Goal: Entertainment & Leisure: Consume media (video, audio)

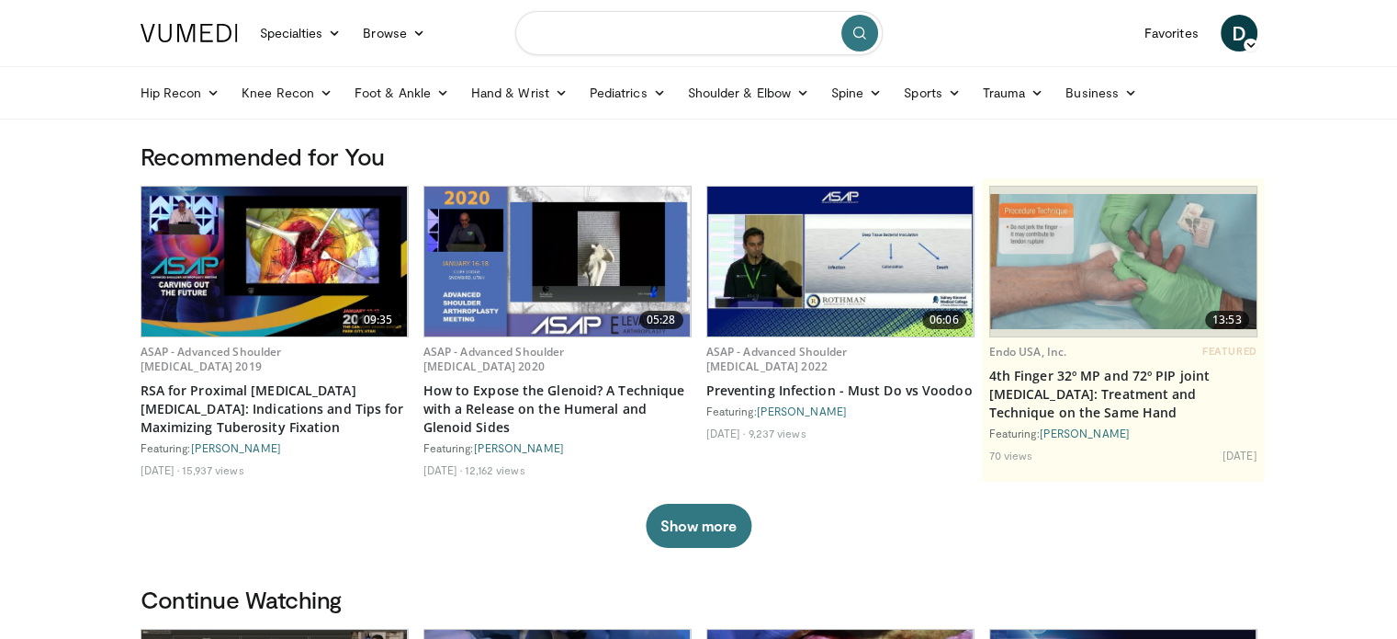
click at [650, 18] on input "Search topics, interventions" at bounding box center [698, 33] width 367 height 44
type input "**********"
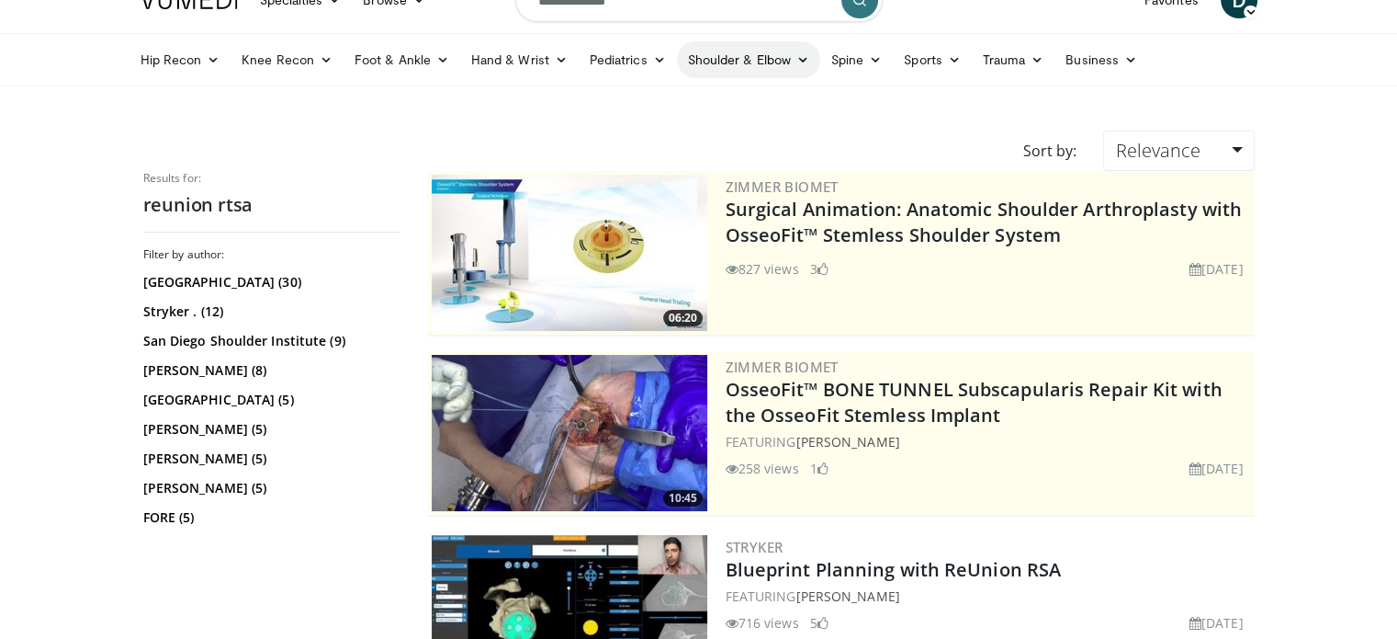
scroll to position [4, 0]
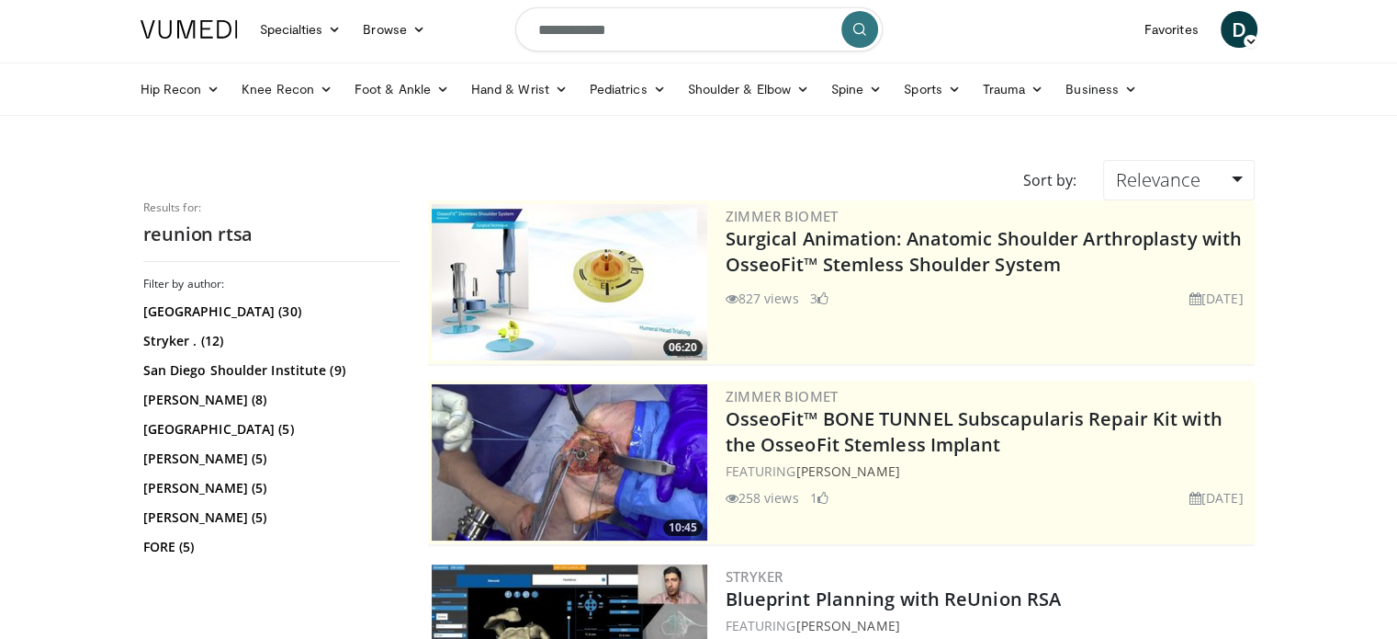
click at [537, 29] on input "**********" at bounding box center [698, 29] width 367 height 44
click at [658, 33] on input "**********" at bounding box center [698, 29] width 367 height 44
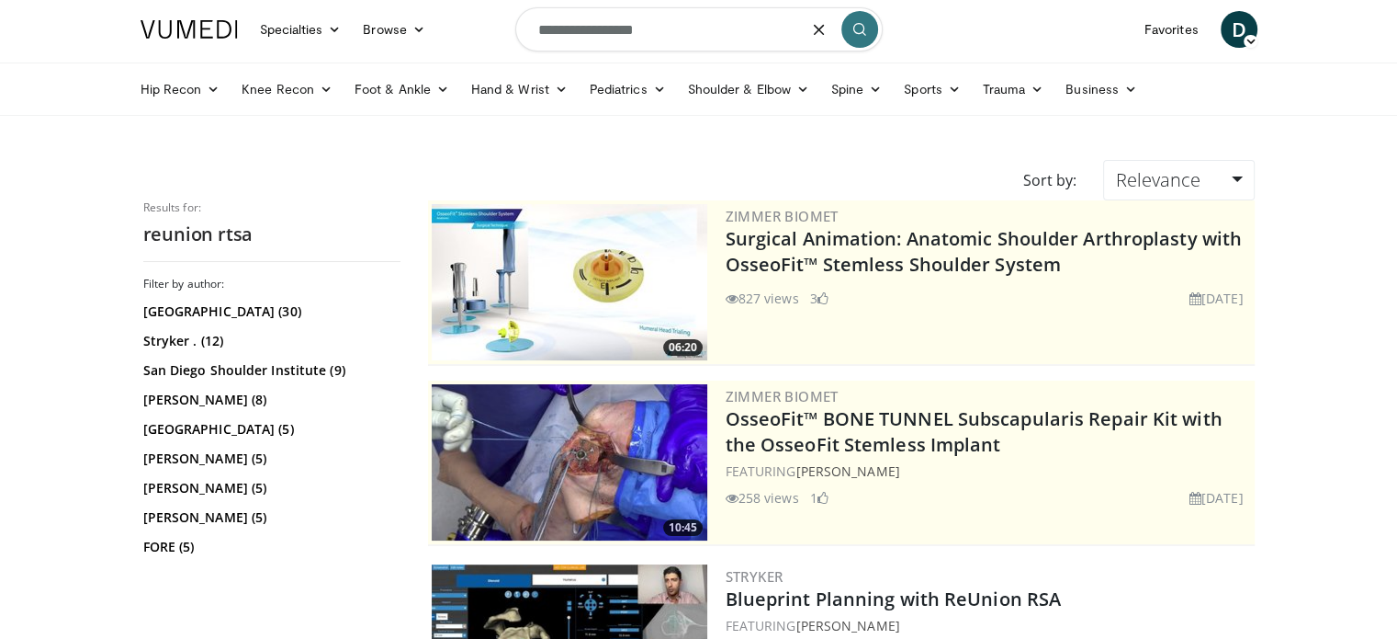
scroll to position [0, 0]
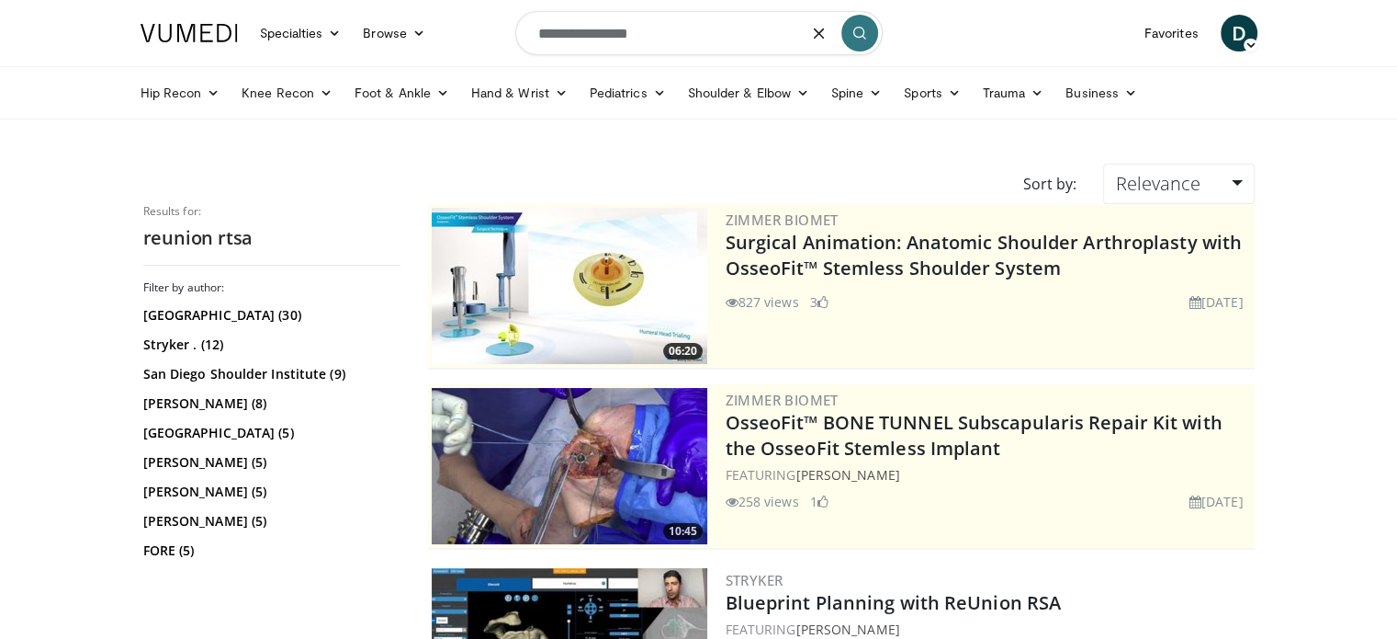
type input "**********"
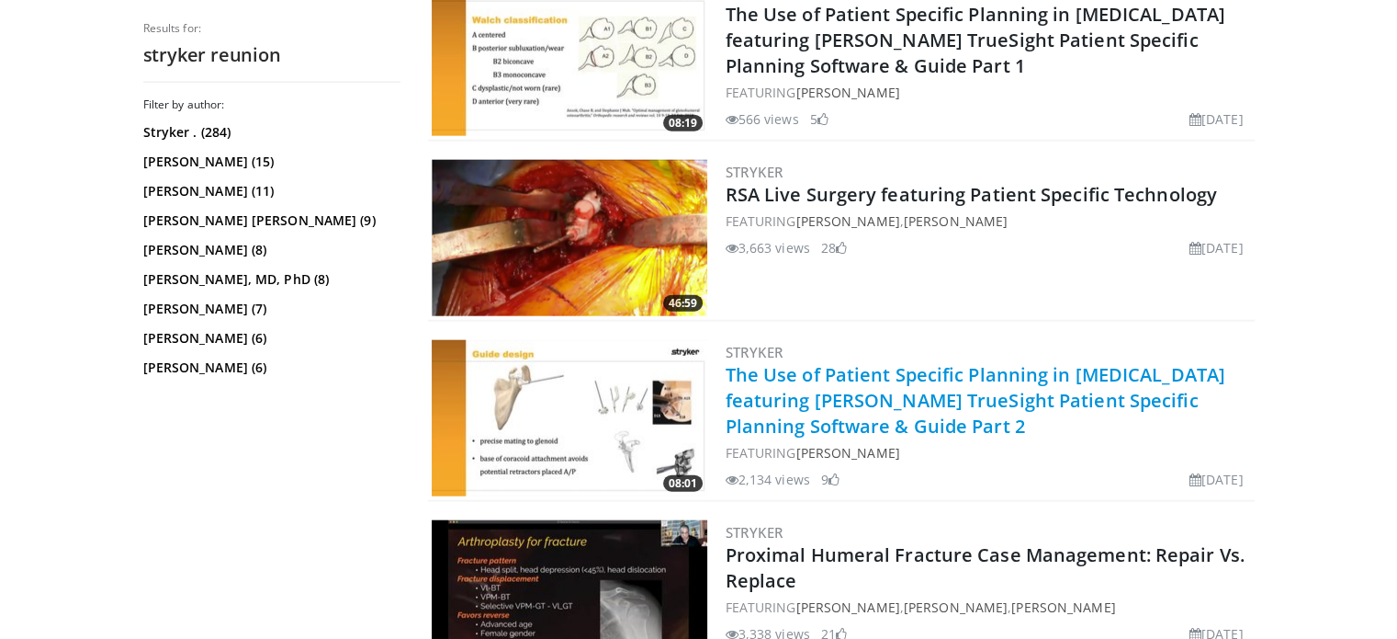
scroll to position [4648, 0]
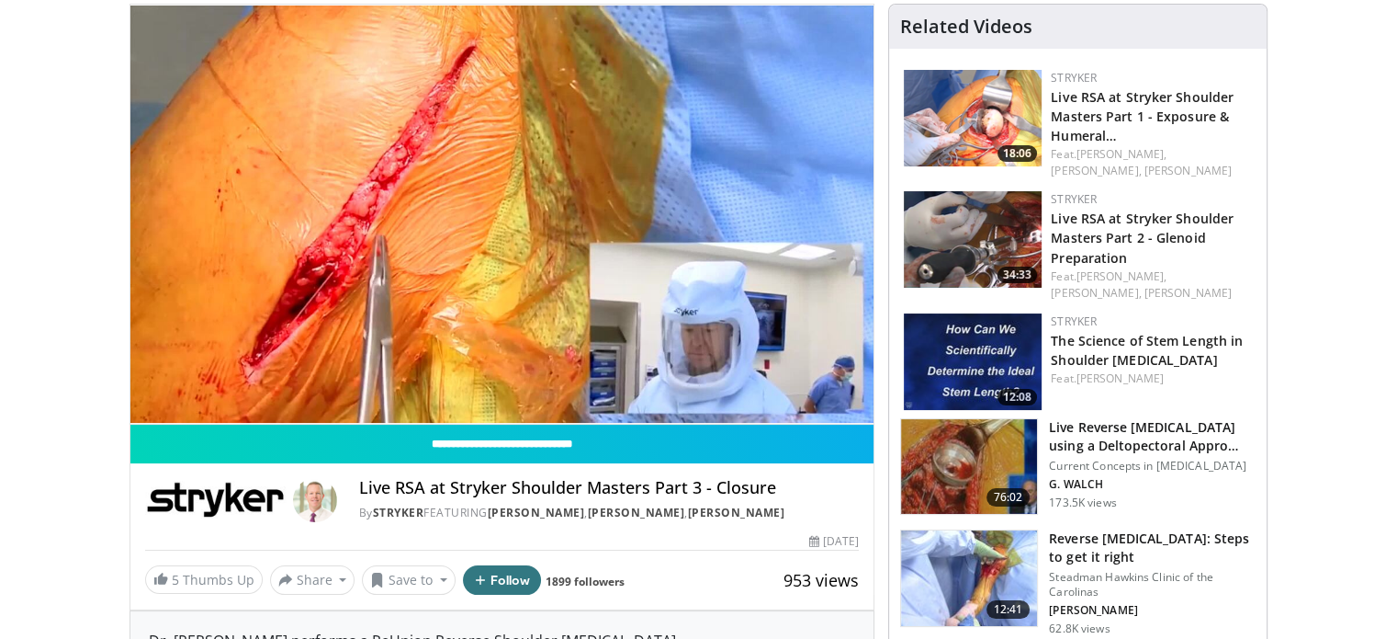
scroll to position [135, 0]
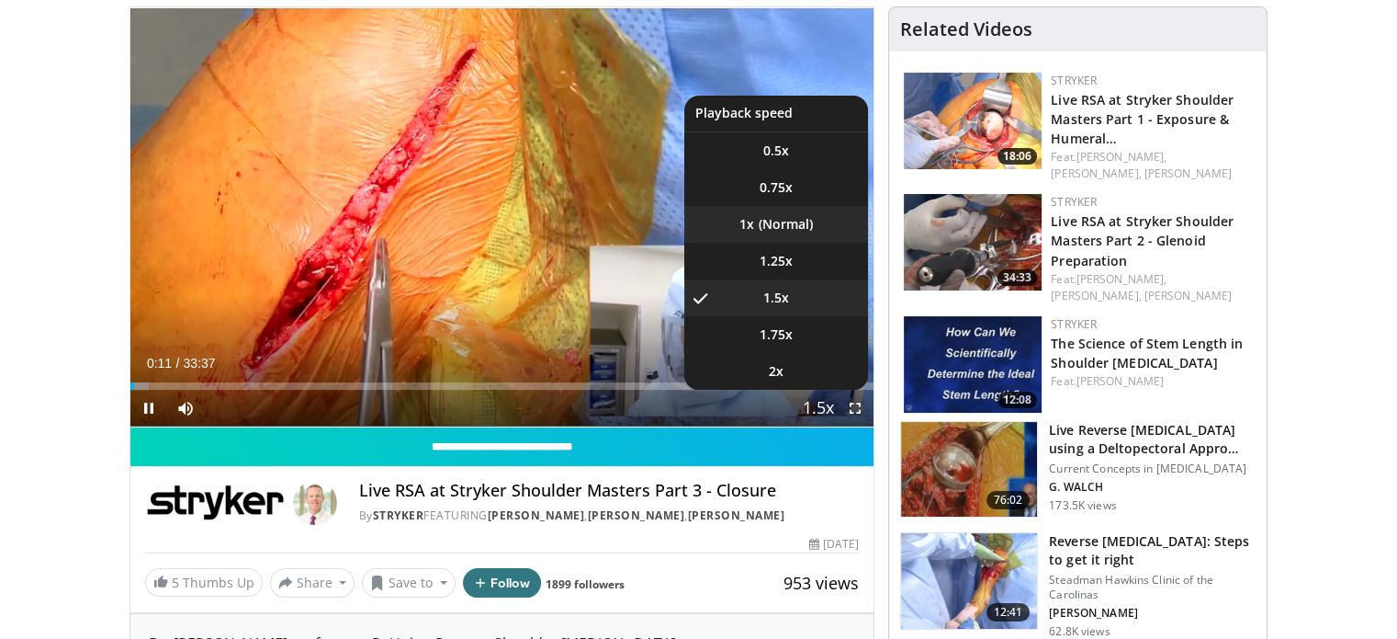
click at [756, 228] on li "1x" at bounding box center [776, 224] width 184 height 37
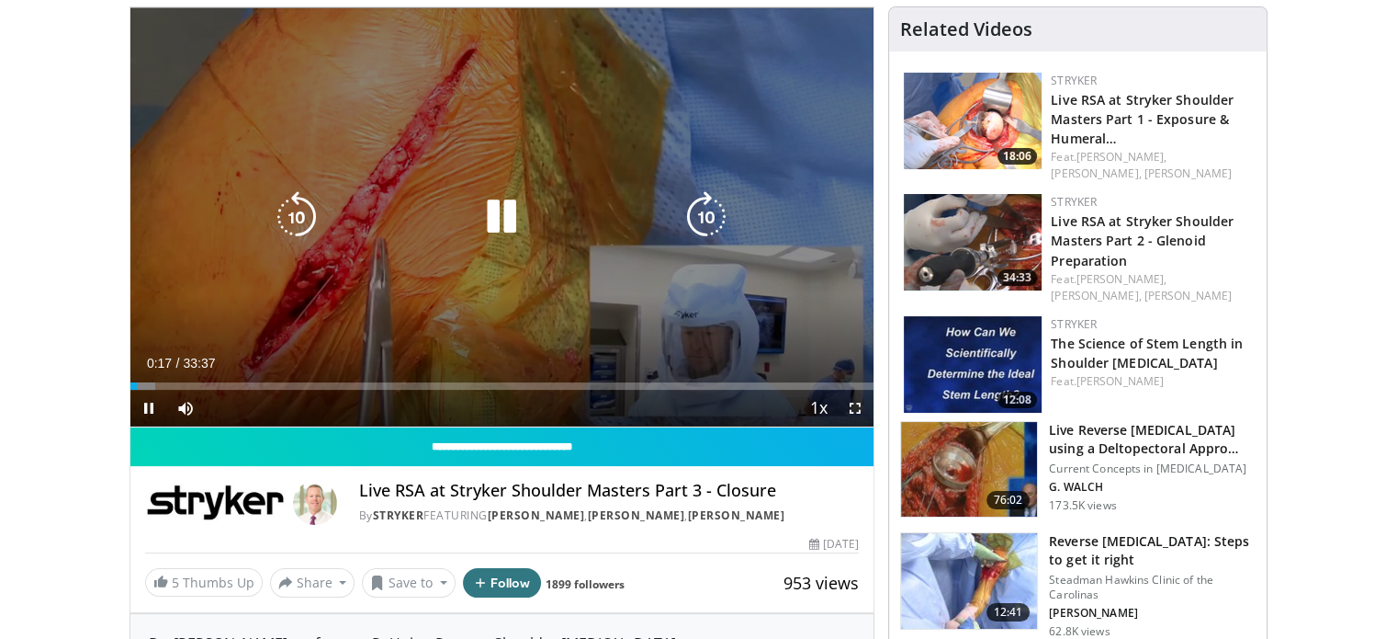
scroll to position [0, 0]
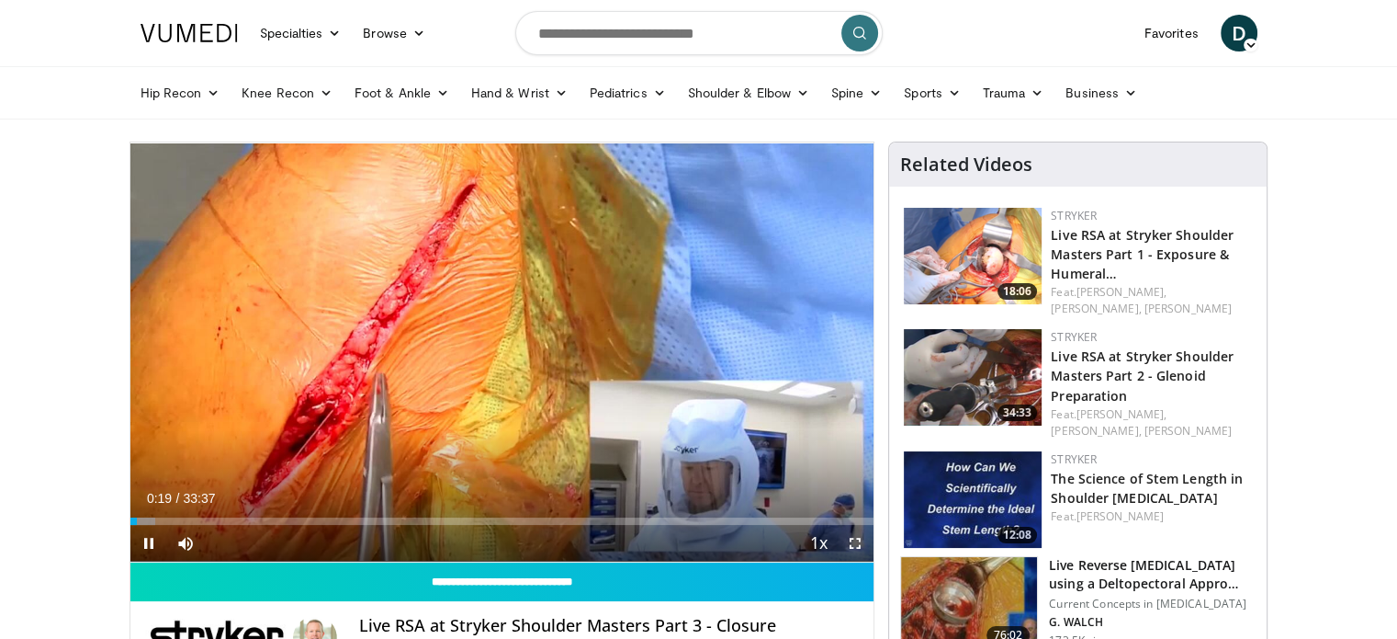
click at [855, 538] on span "Video Player" at bounding box center [855, 543] width 37 height 37
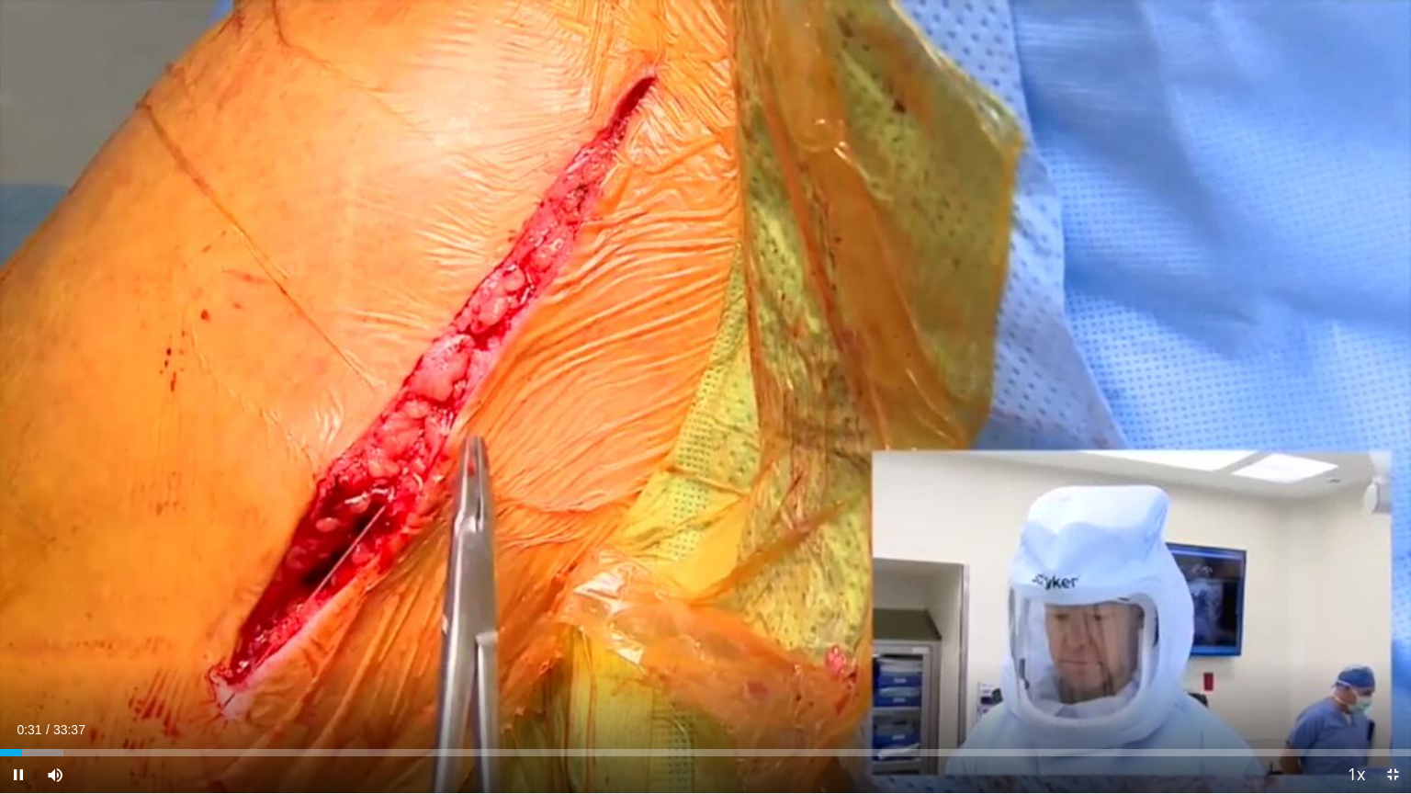
click at [1380, 638] on span "Video Player" at bounding box center [1392, 774] width 37 height 37
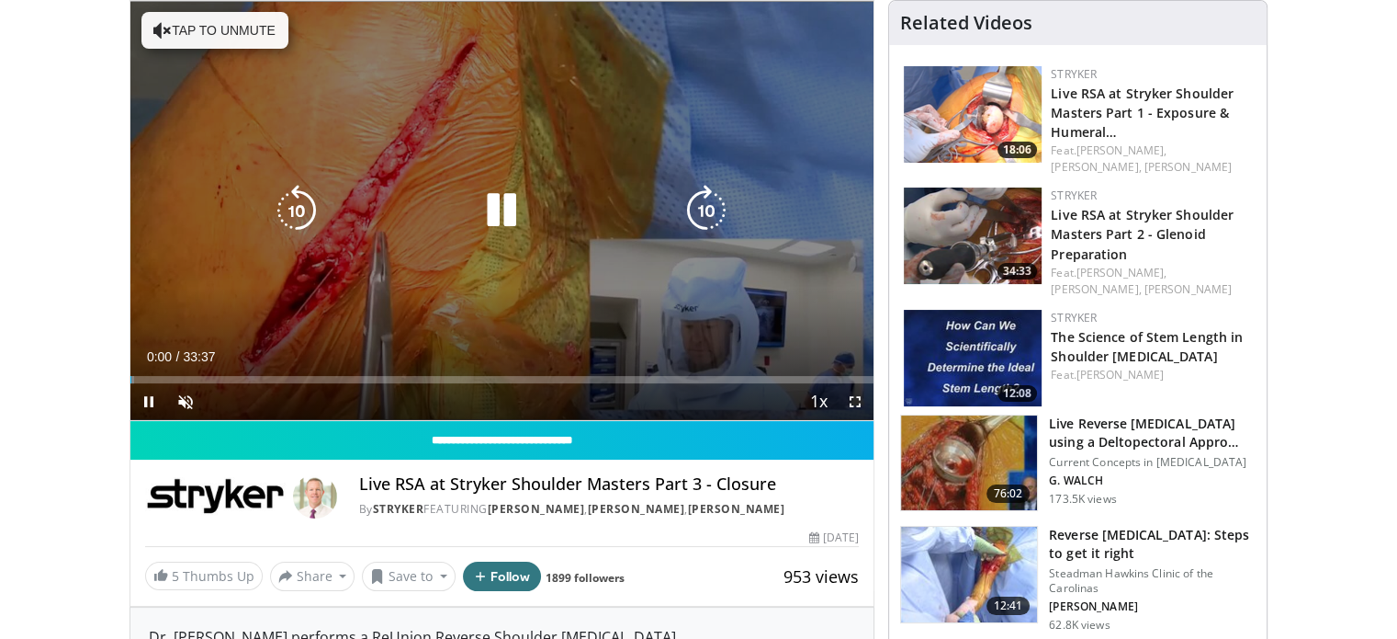
scroll to position [171, 0]
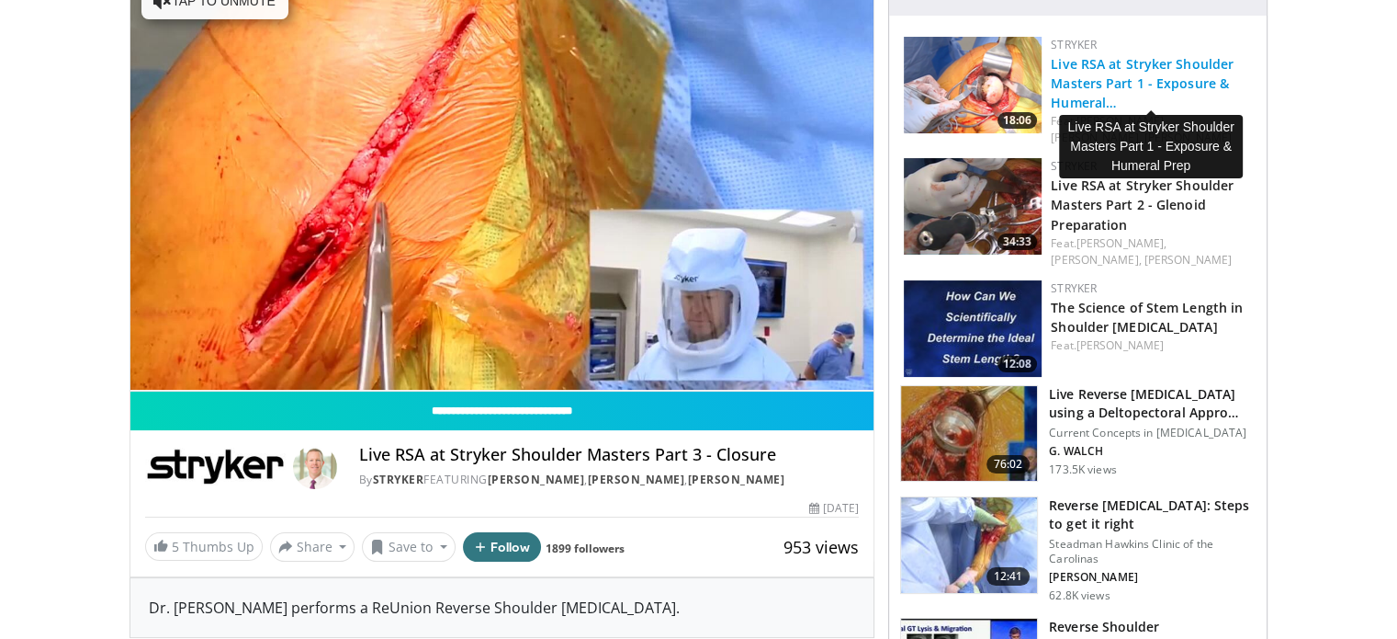
click at [1117, 90] on link "Live RSA at Stryker Shoulder Masters Part 1 - Exposure & Humeral…" at bounding box center [1142, 83] width 183 height 56
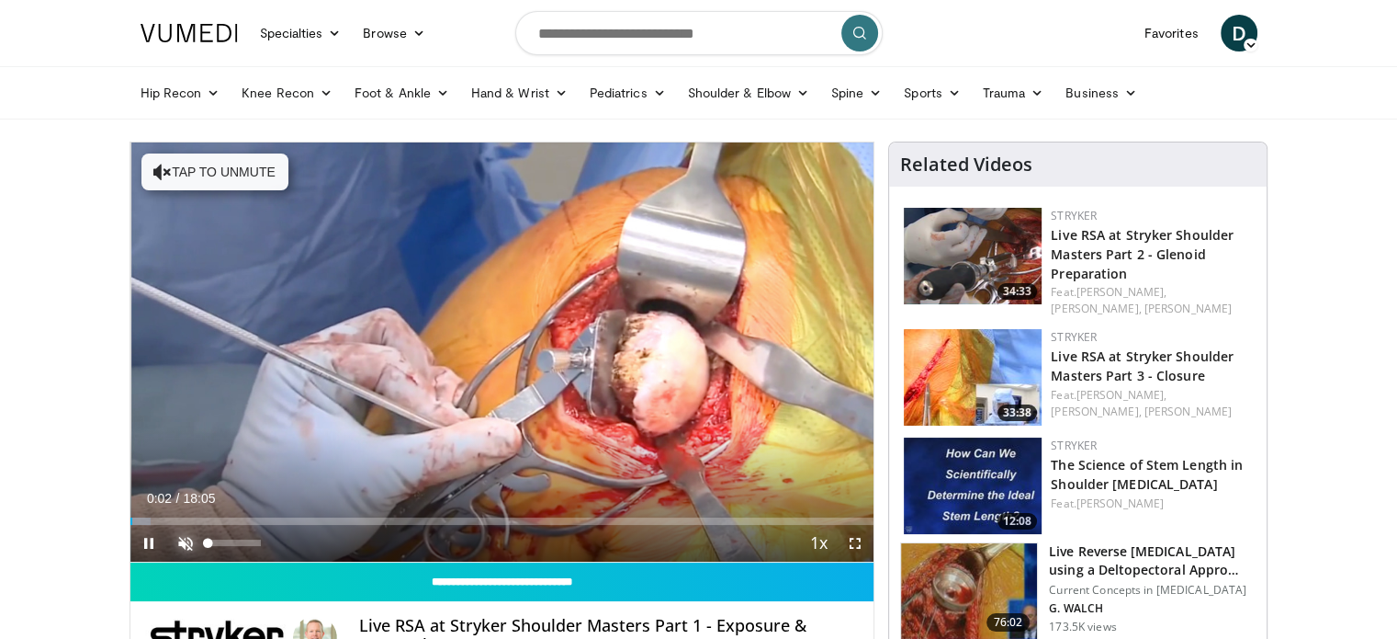
click at [190, 536] on span "Video Player" at bounding box center [185, 543] width 37 height 37
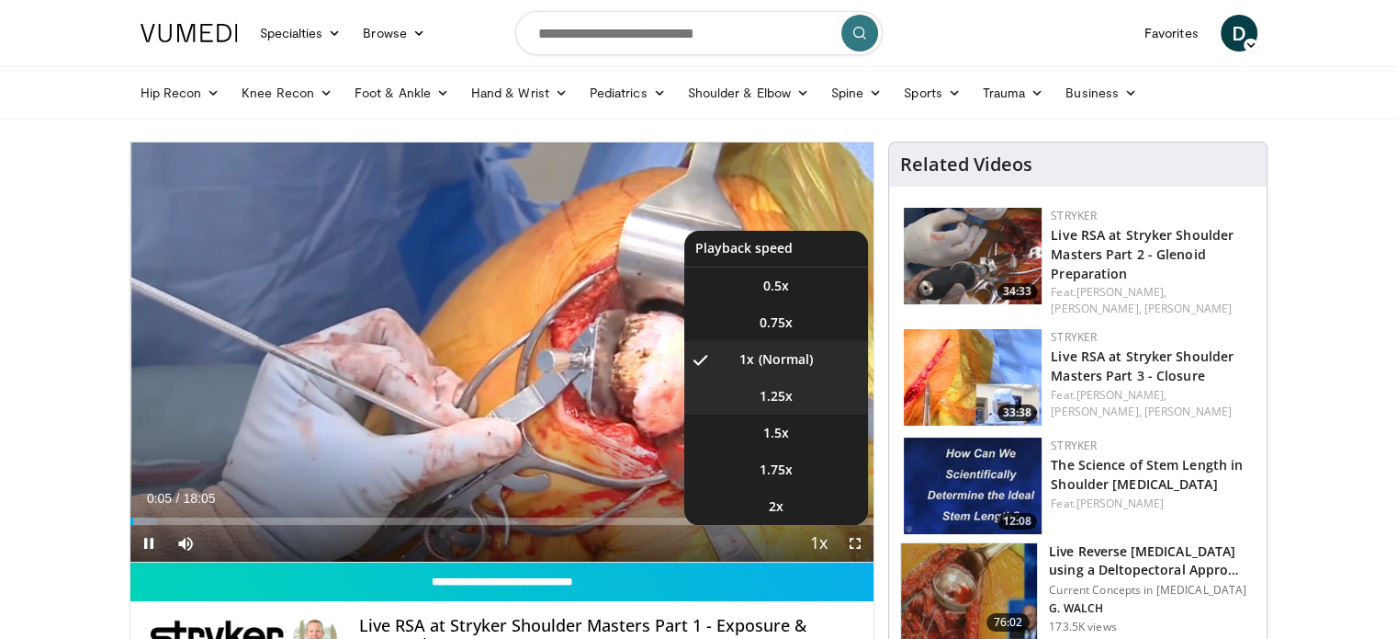
click at [787, 404] on li "1.25x" at bounding box center [776, 396] width 184 height 37
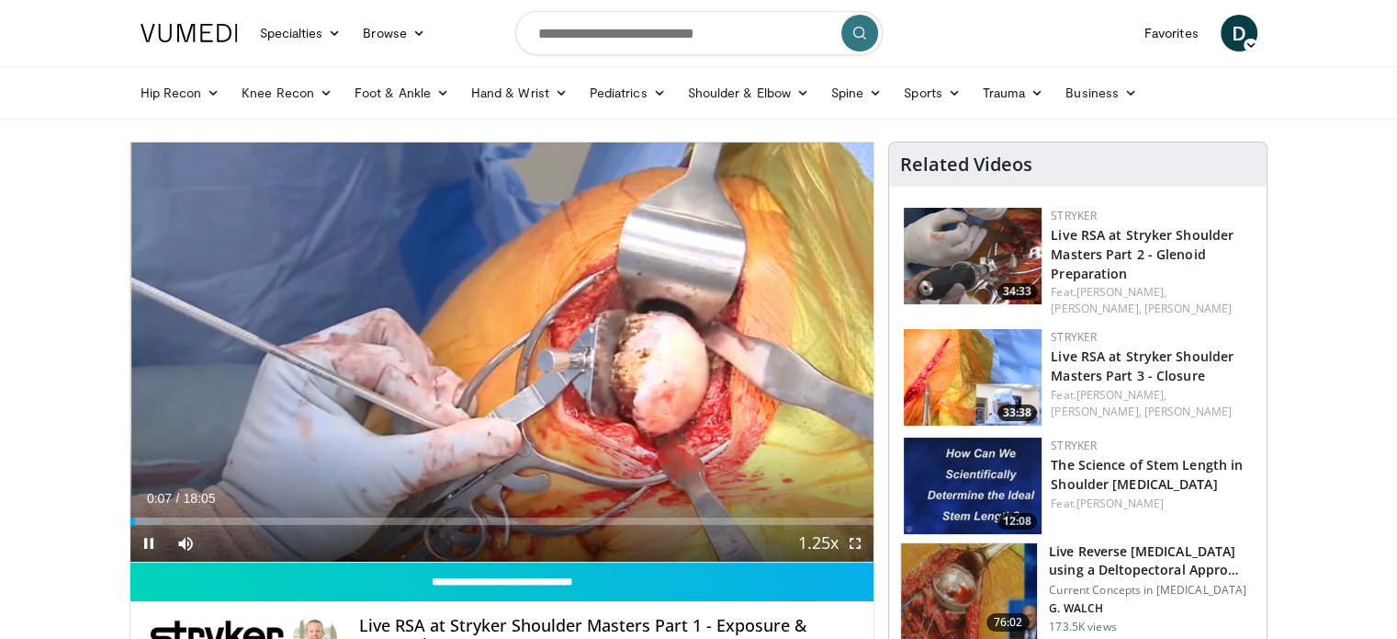
click at [847, 547] on span "Video Player" at bounding box center [855, 543] width 37 height 37
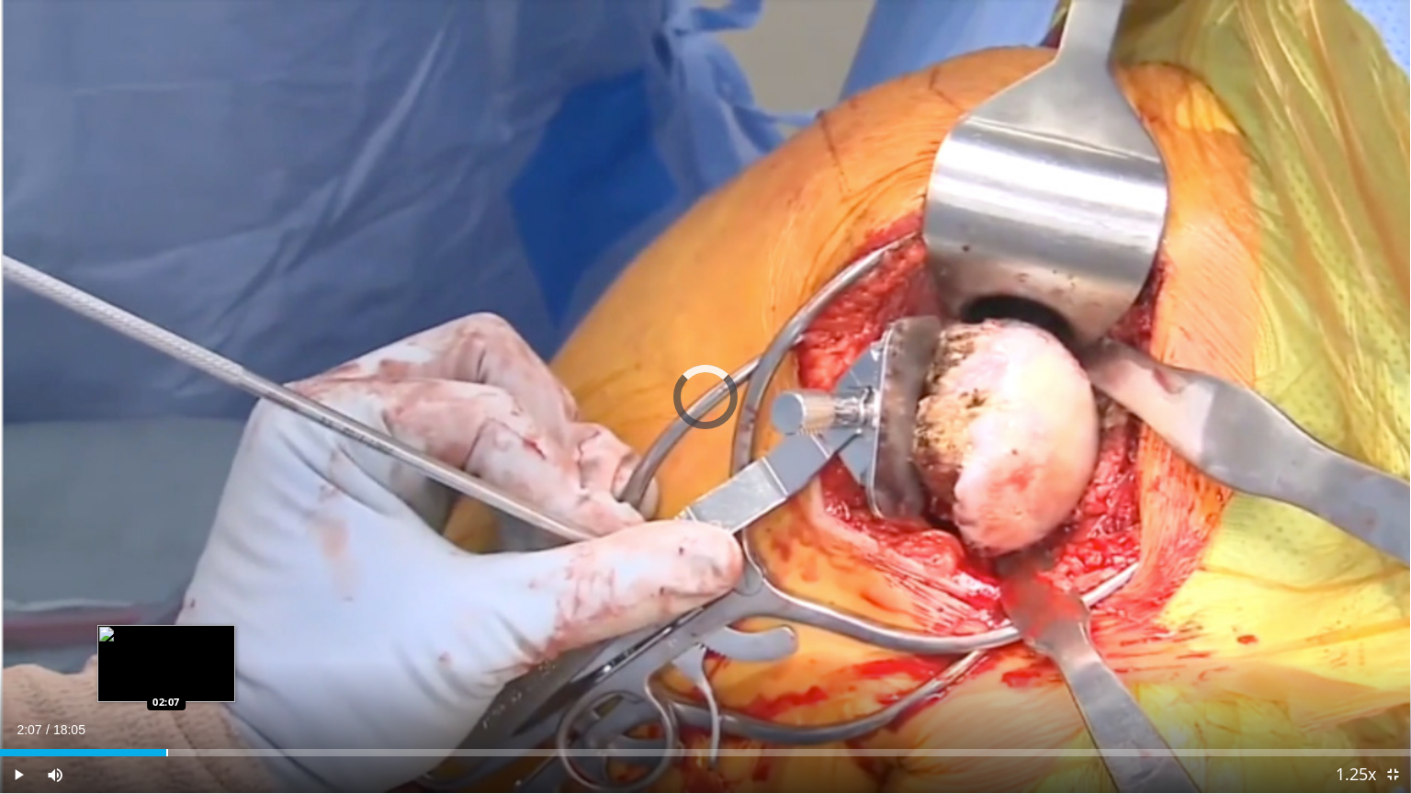
click at [166, 638] on div "Progress Bar" at bounding box center [167, 752] width 2 height 7
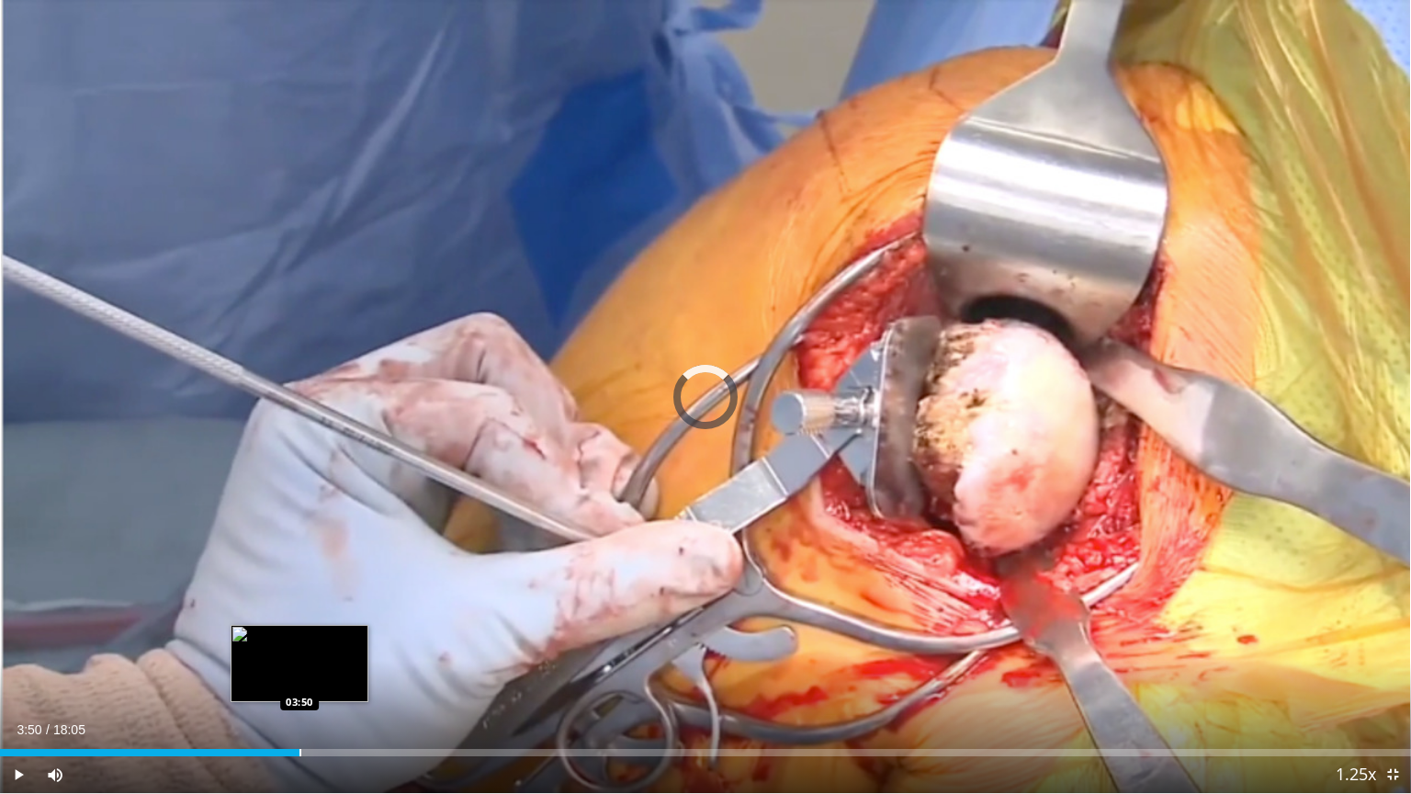
click at [299, 638] on div "Loaded : 17.53% 03:50 03:50" at bounding box center [705, 747] width 1411 height 17
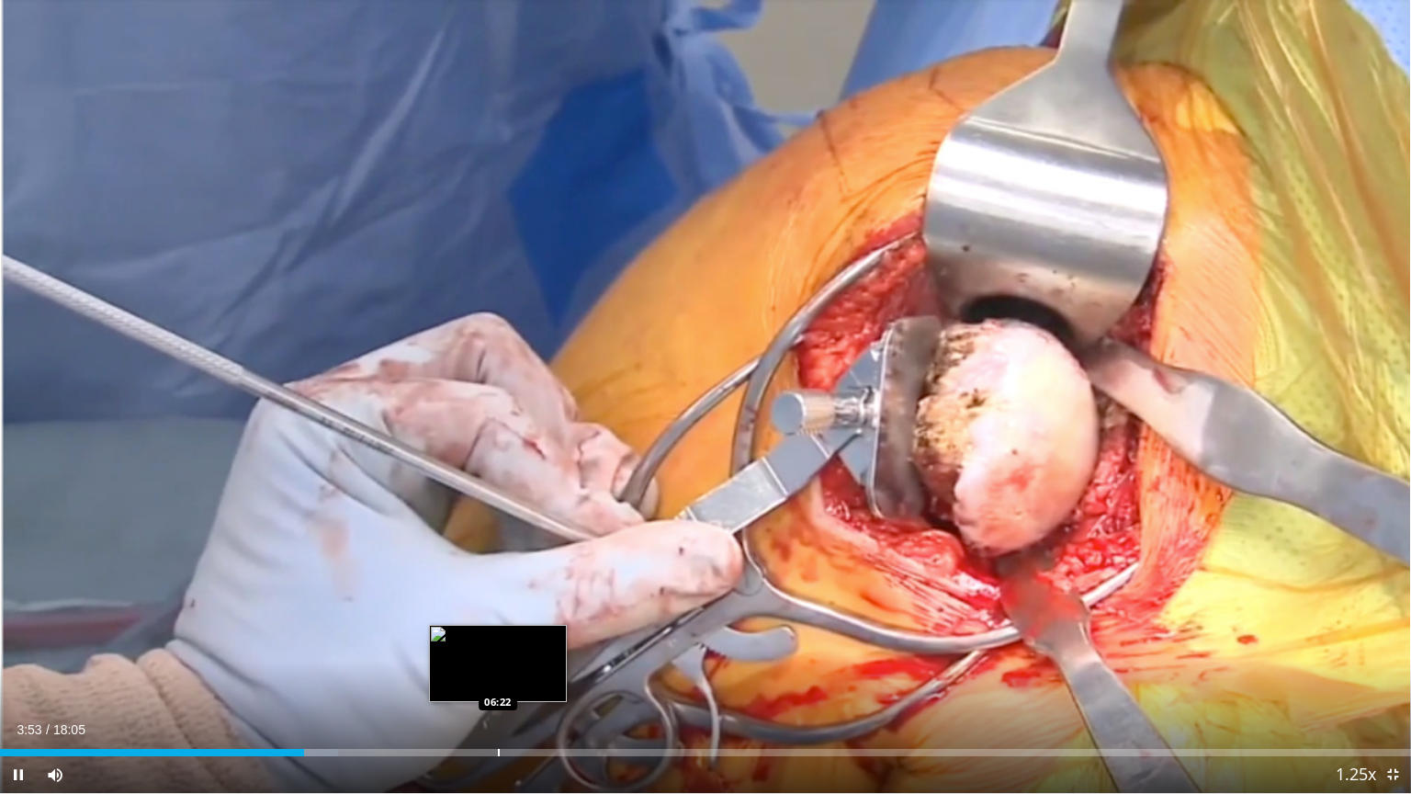
click at [498, 638] on div "Loaded : 23.98% 03:53 06:22" at bounding box center [705, 747] width 1411 height 17
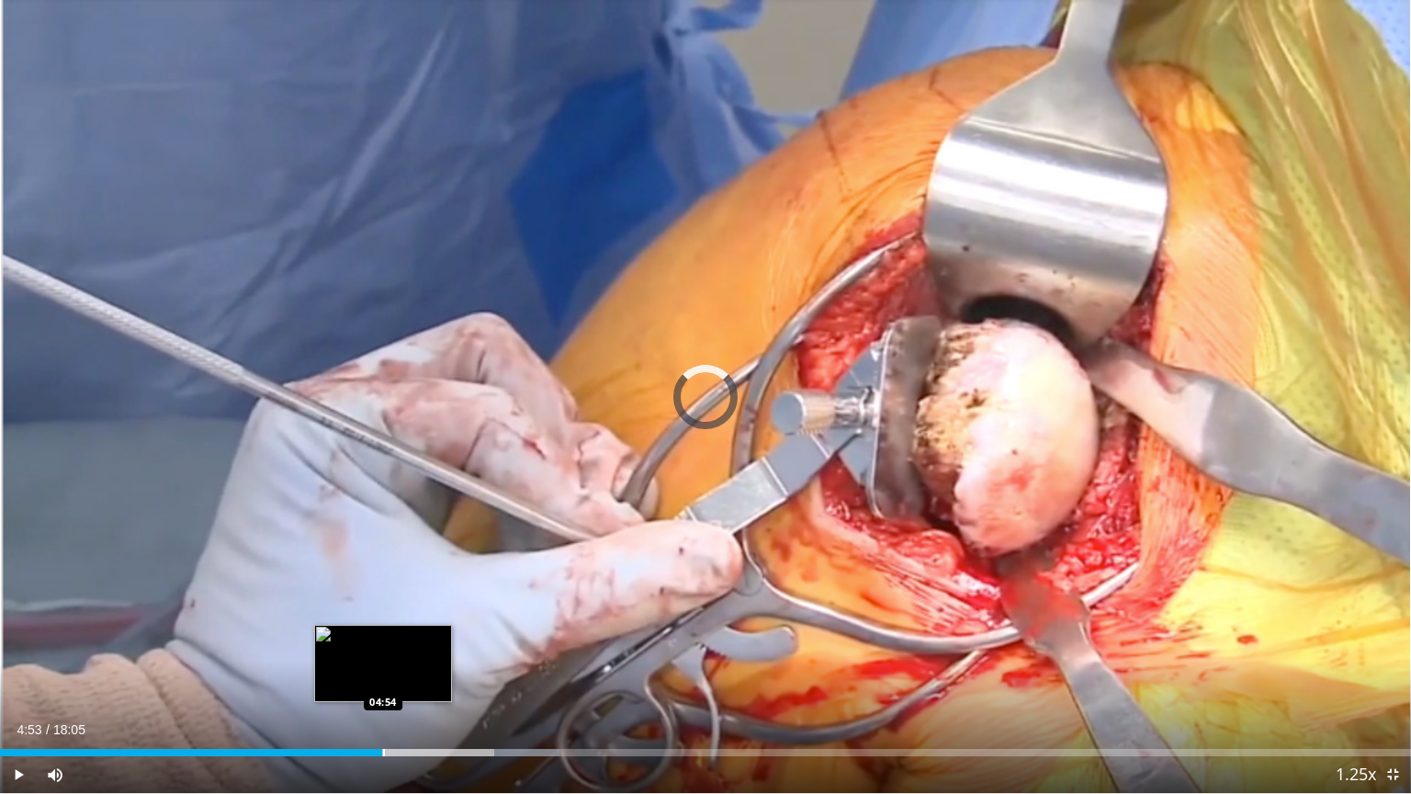
click at [382, 638] on div "Loaded : 39.67% 06:31 04:54" at bounding box center [705, 747] width 1411 height 17
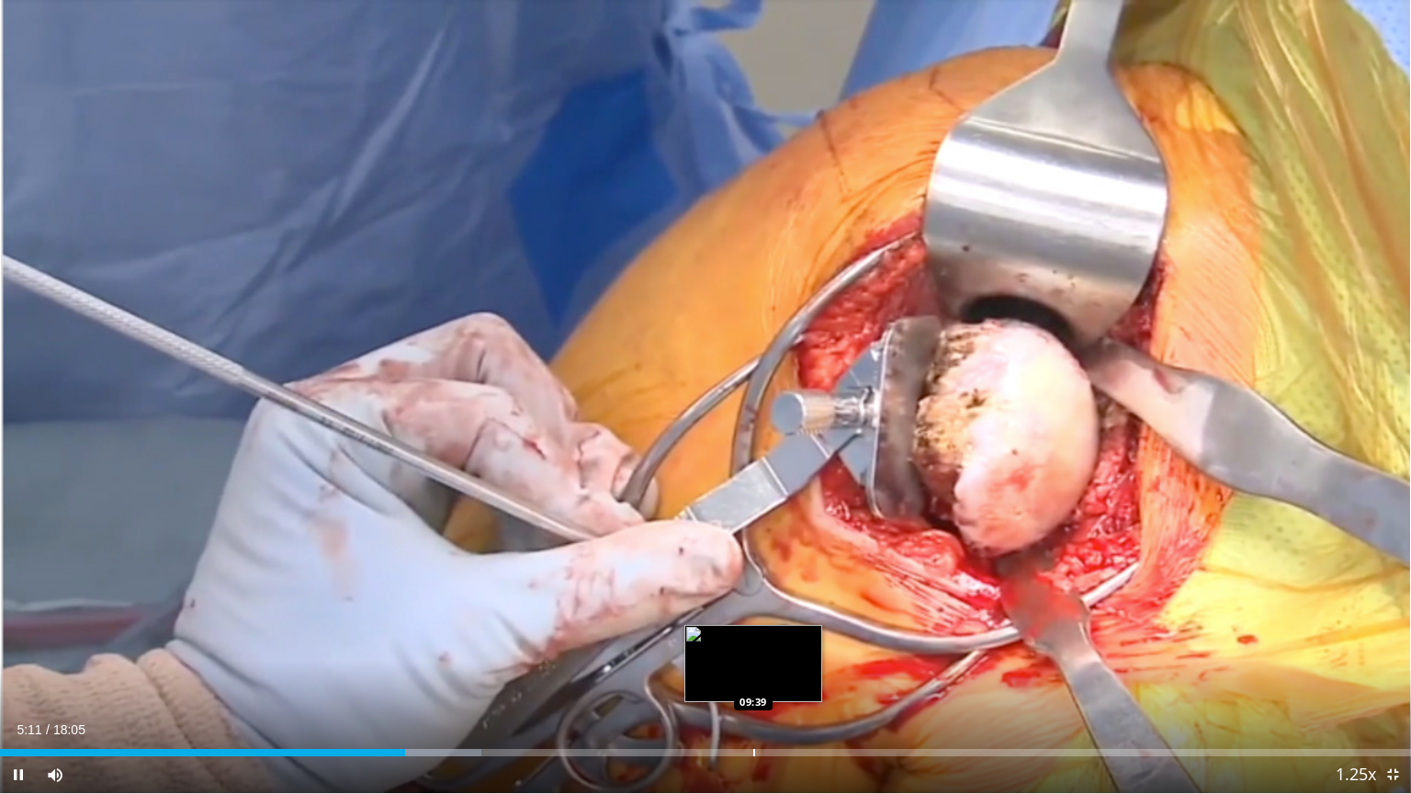
click at [753, 638] on div "Progress Bar" at bounding box center [754, 752] width 2 height 7
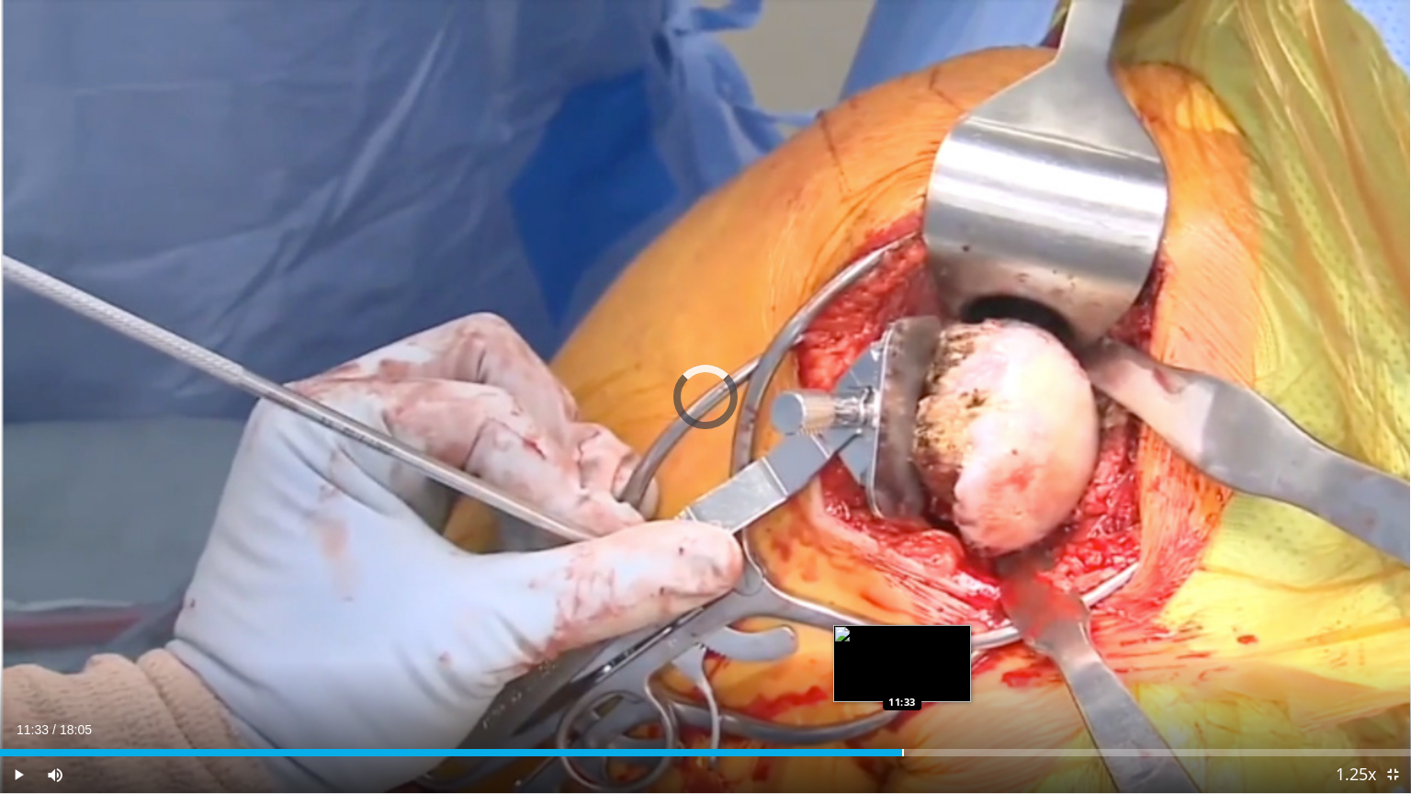
click at [902, 638] on div "Progress Bar" at bounding box center [903, 752] width 2 height 7
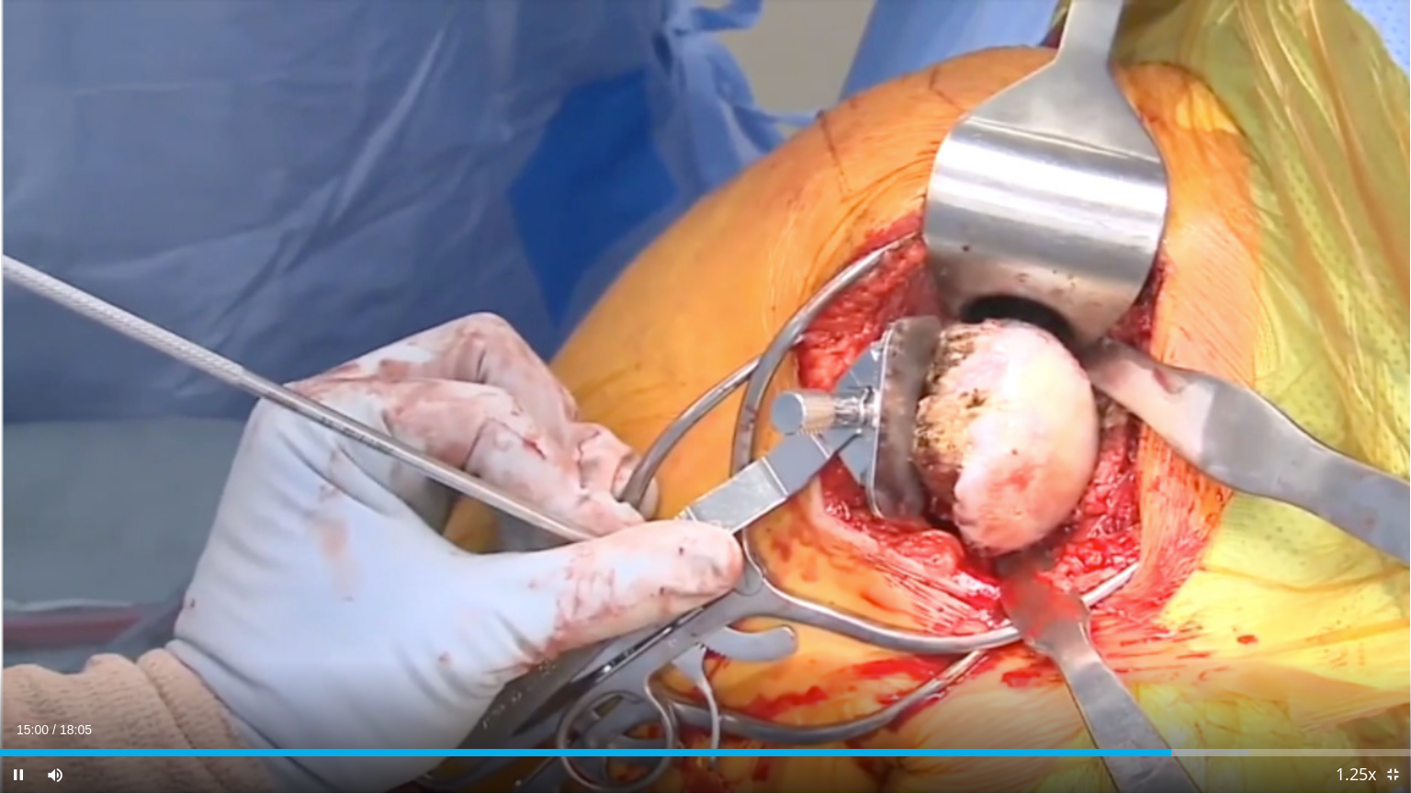
click at [1390, 638] on span "Video Player" at bounding box center [1392, 774] width 37 height 37
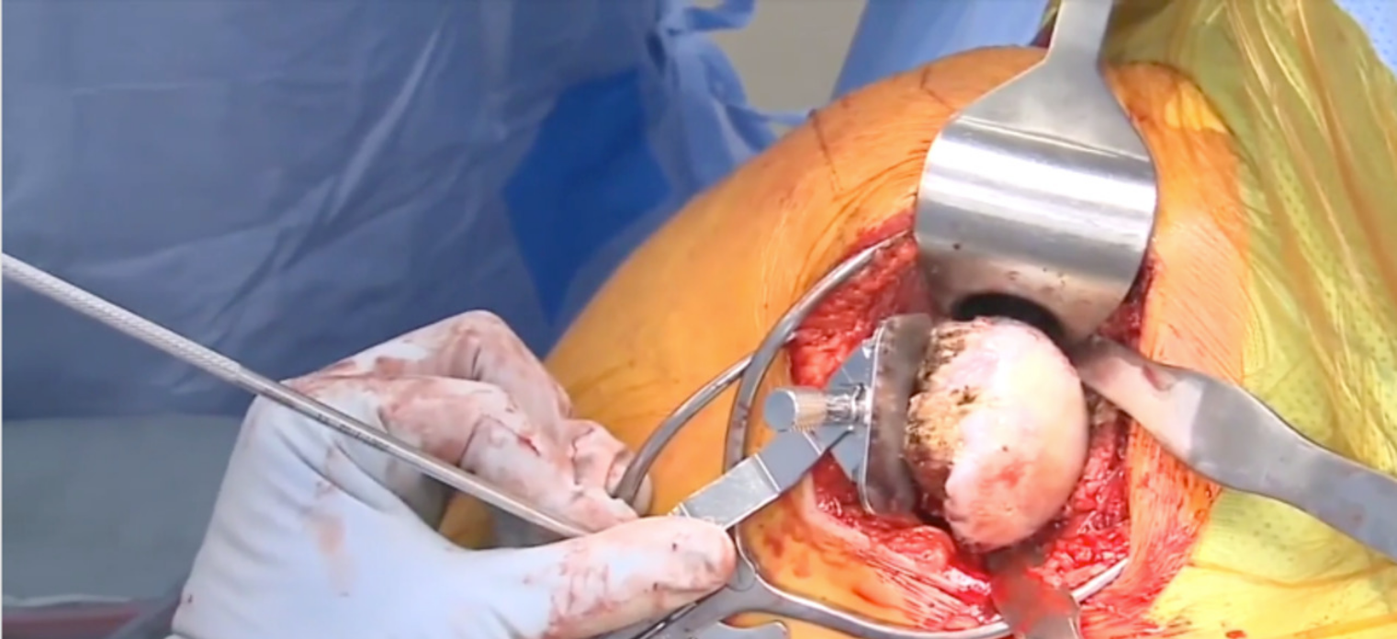
scroll to position [96, 0]
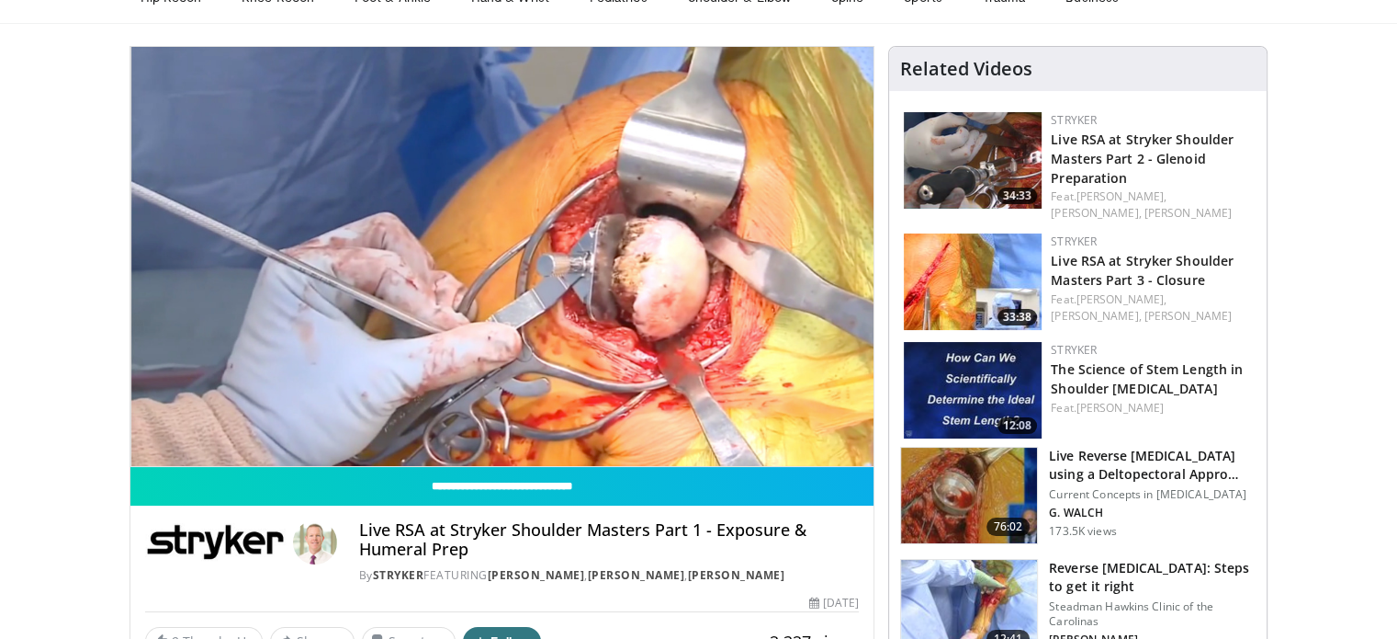
click at [992, 164] on img at bounding box center [973, 160] width 138 height 96
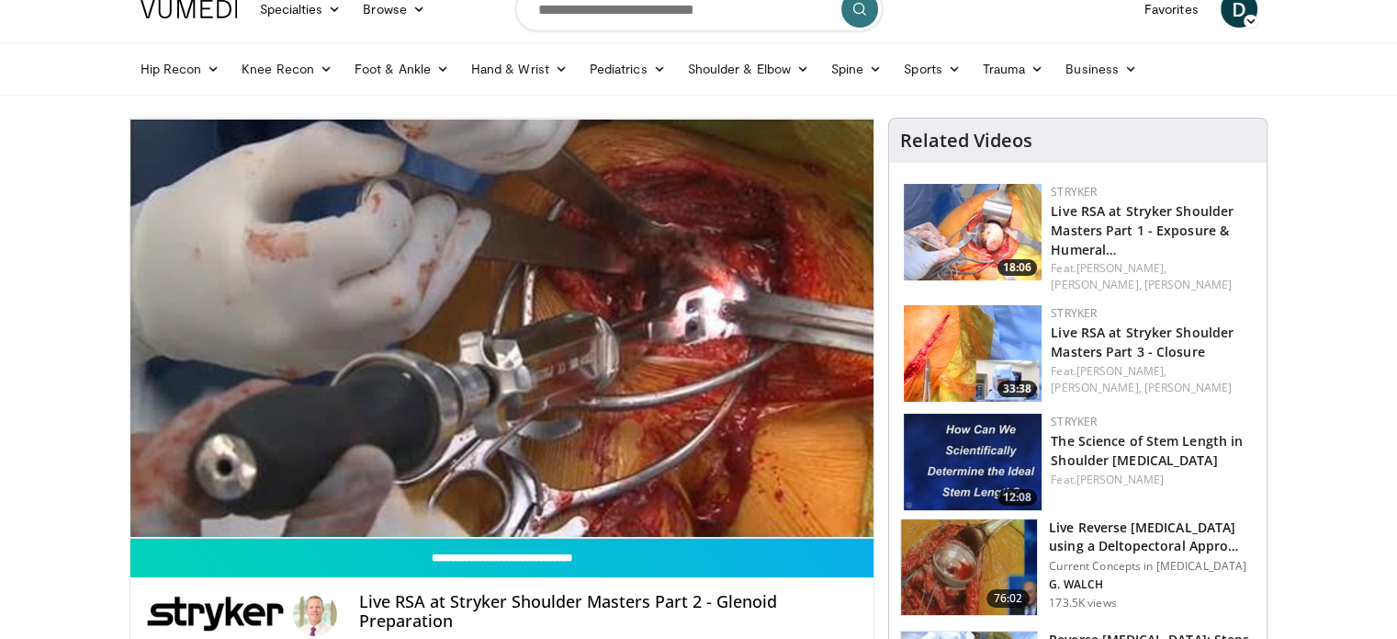
scroll to position [22, 0]
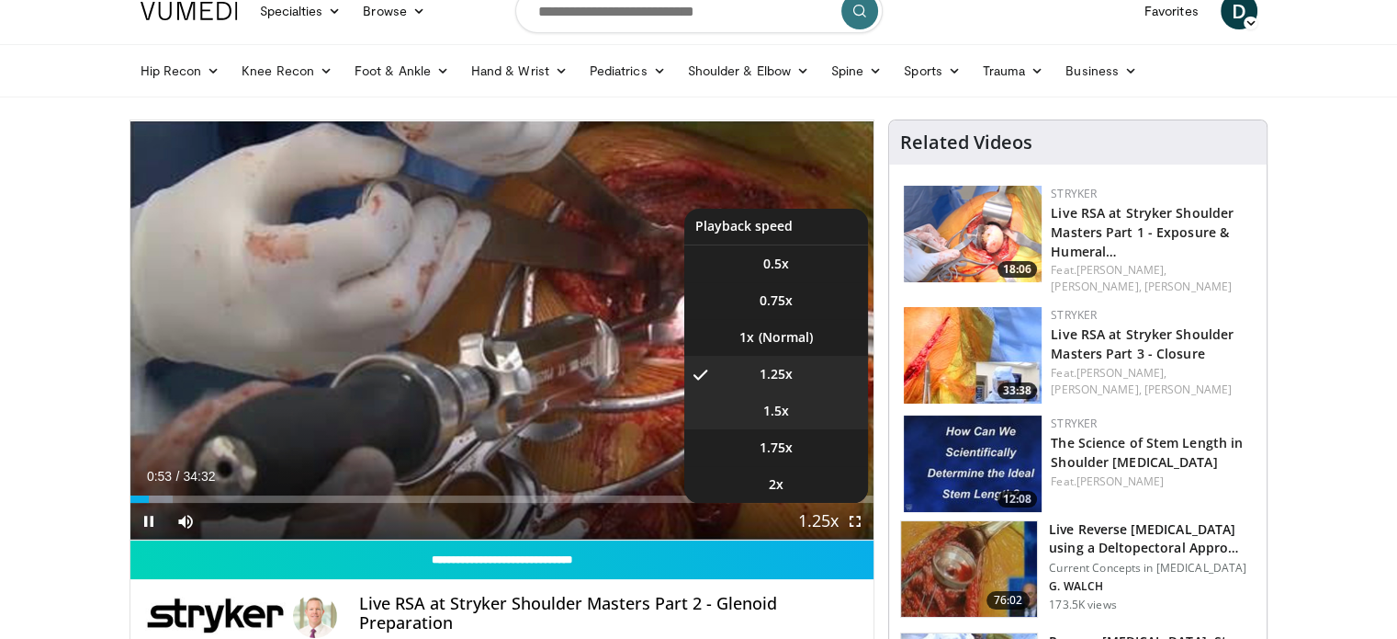
click at [788, 420] on li "1.5x" at bounding box center [776, 410] width 184 height 37
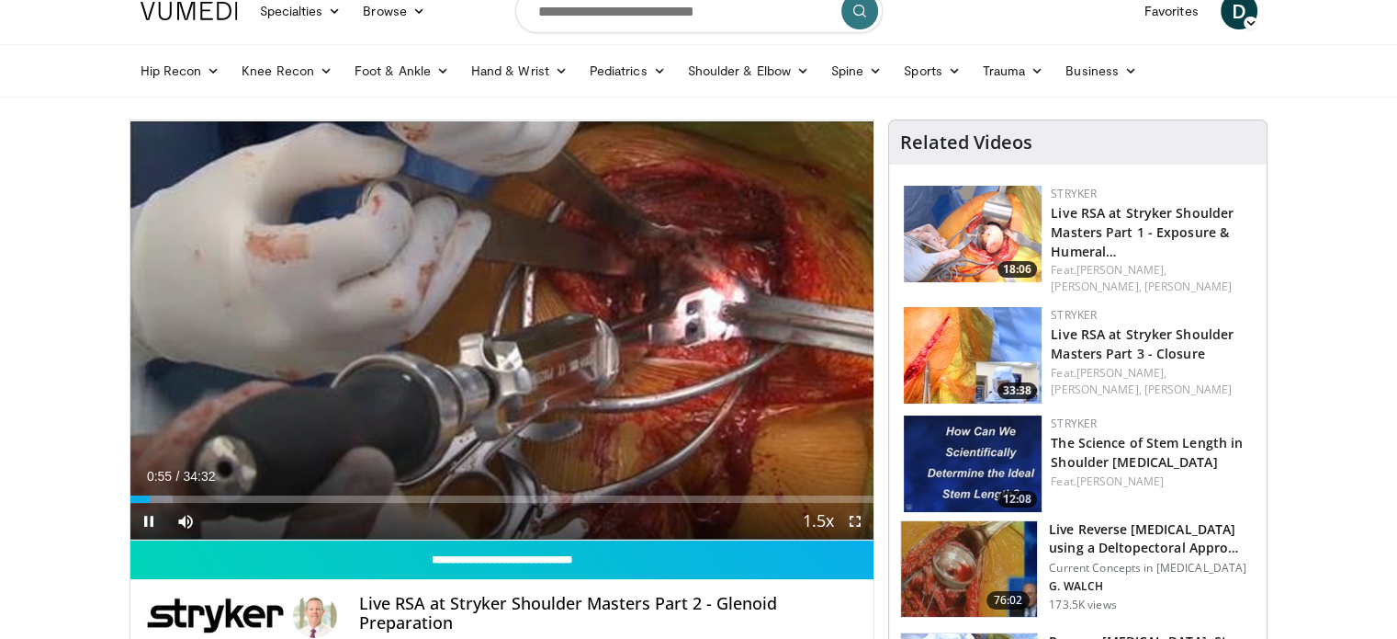
click at [860, 528] on span "Video Player" at bounding box center [855, 521] width 37 height 37
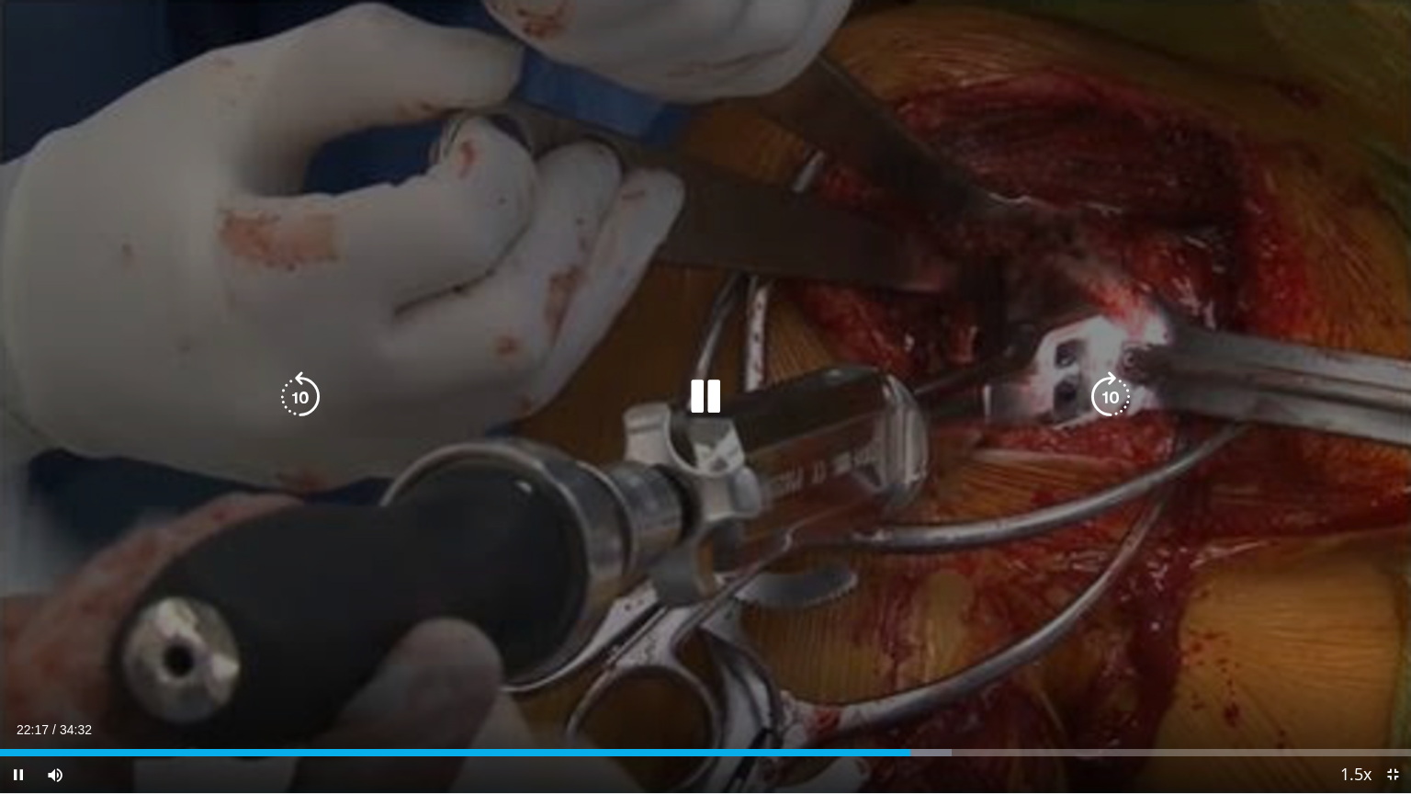
click at [720, 375] on icon "Video Player" at bounding box center [705, 396] width 51 height 51
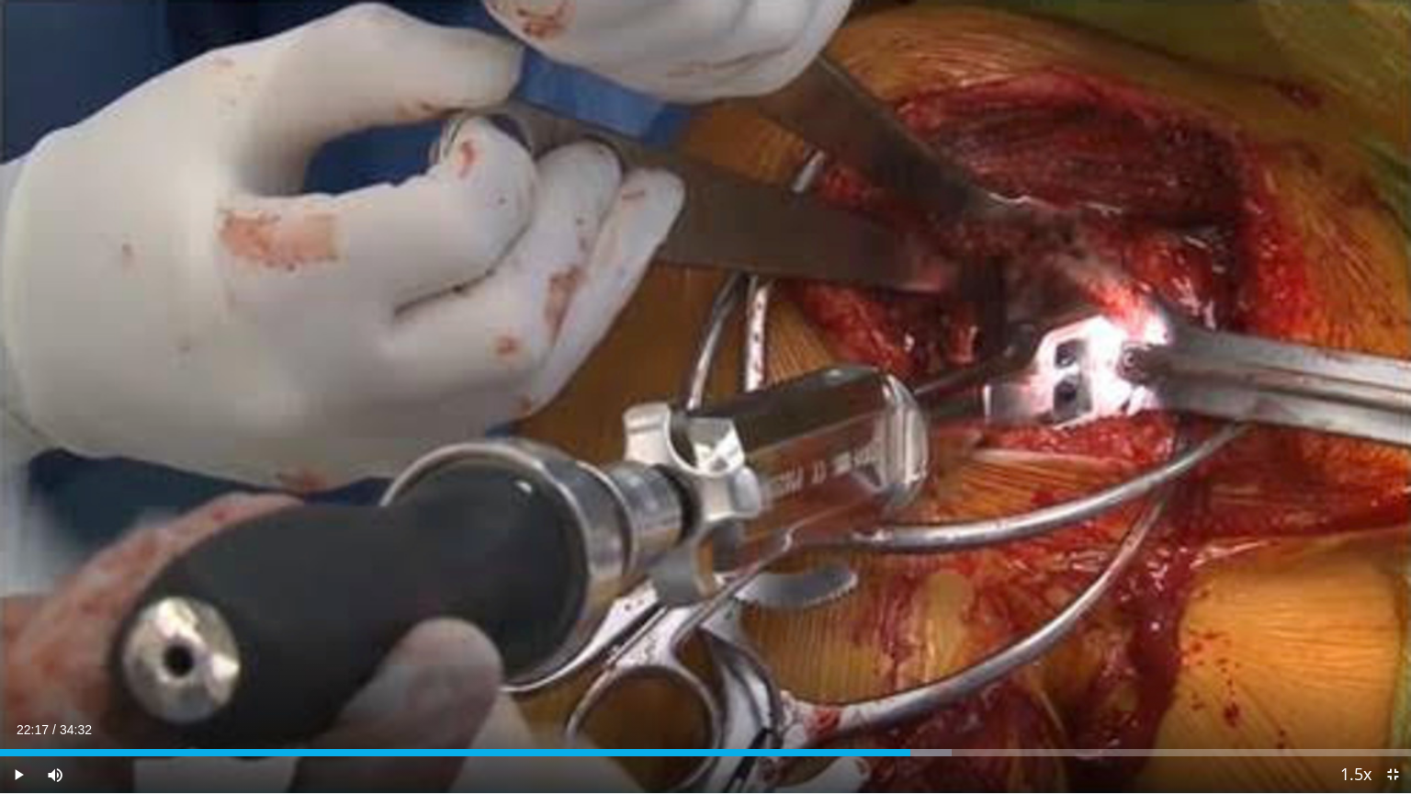
click at [720, 375] on div "10 seconds Tap to unmute" at bounding box center [705, 396] width 1411 height 793
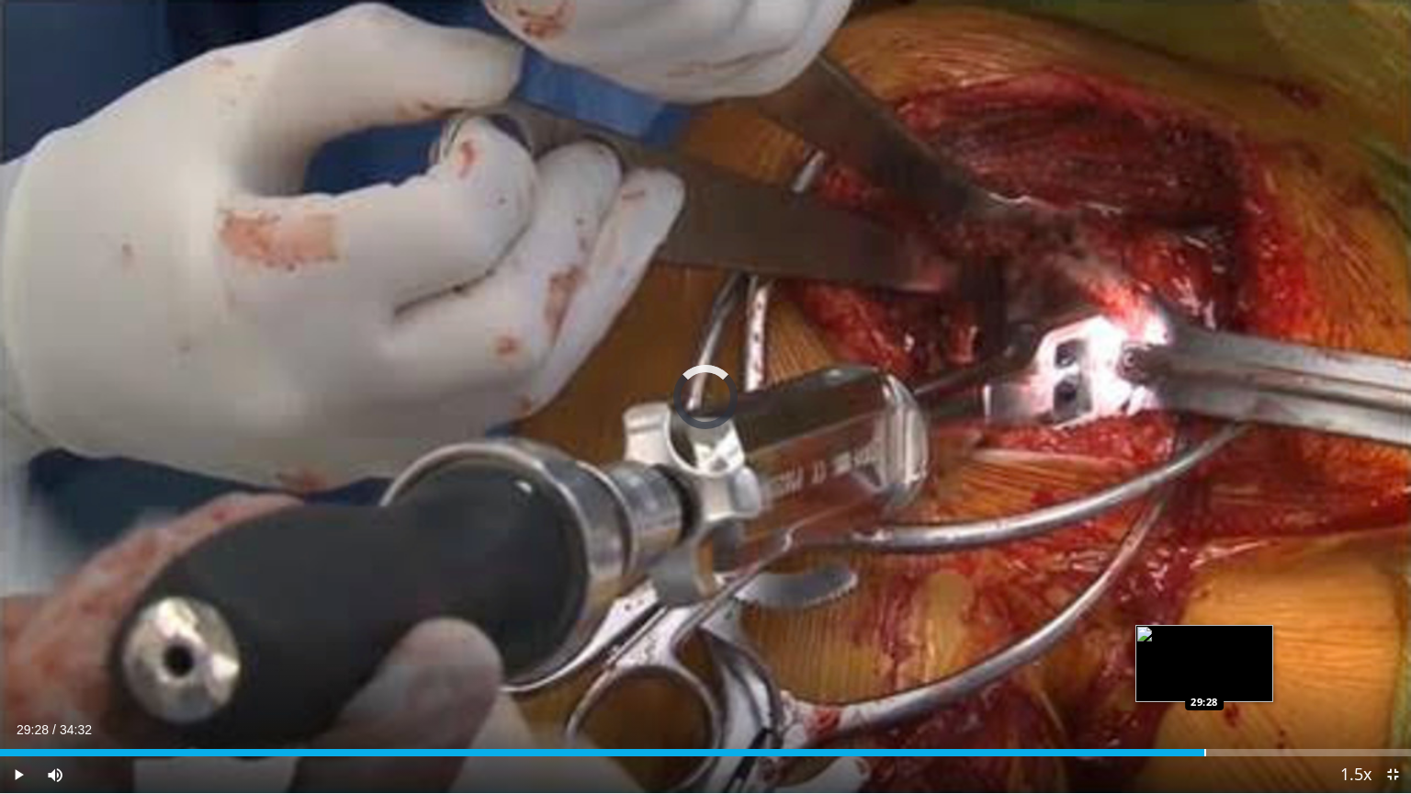
click at [1204, 638] on div "Progress Bar" at bounding box center [1205, 752] width 2 height 7
click at [1167, 638] on div "Progress Bar" at bounding box center [1168, 752] width 2 height 7
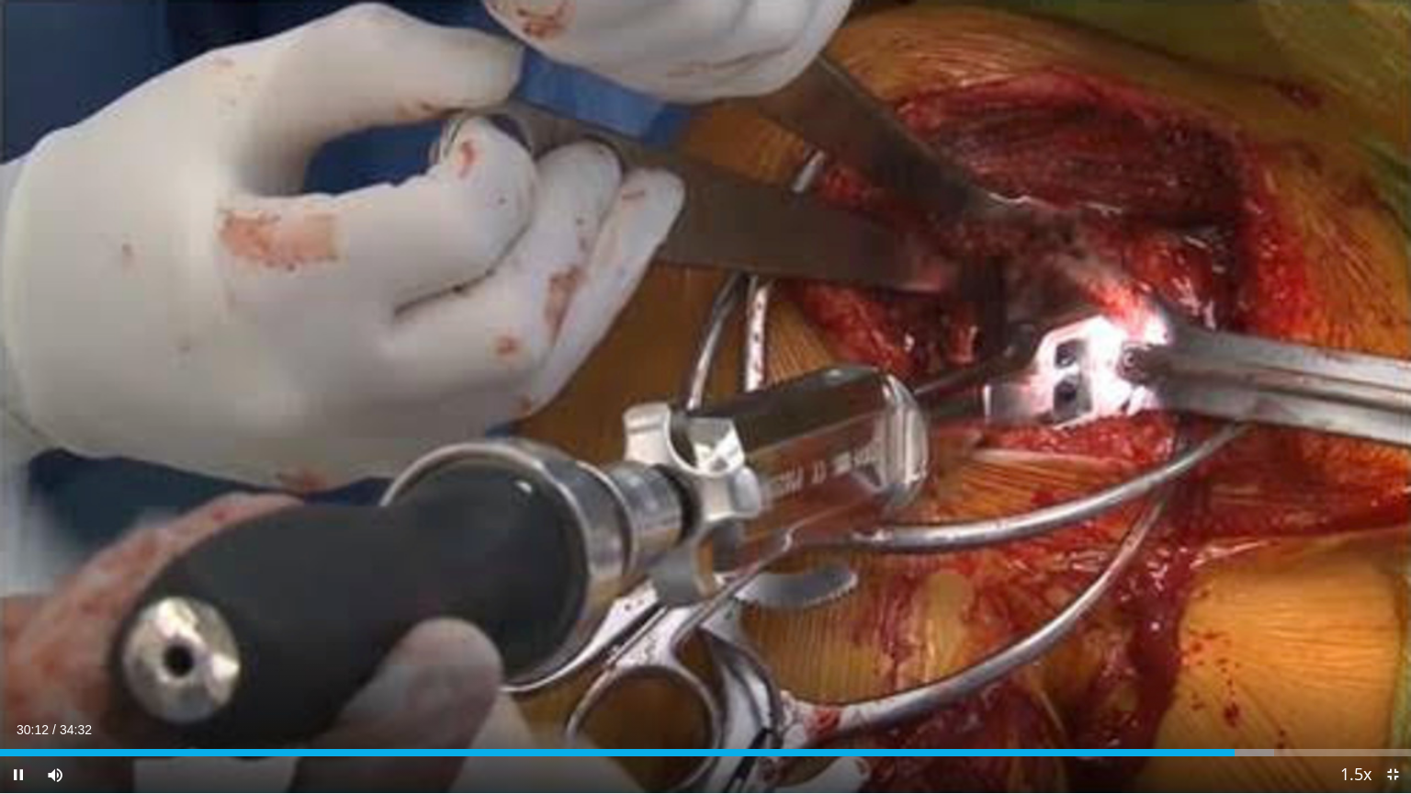
click at [1393, 638] on span "Video Player" at bounding box center [1392, 774] width 37 height 37
